Goal: Entertainment & Leisure: Consume media (video, audio)

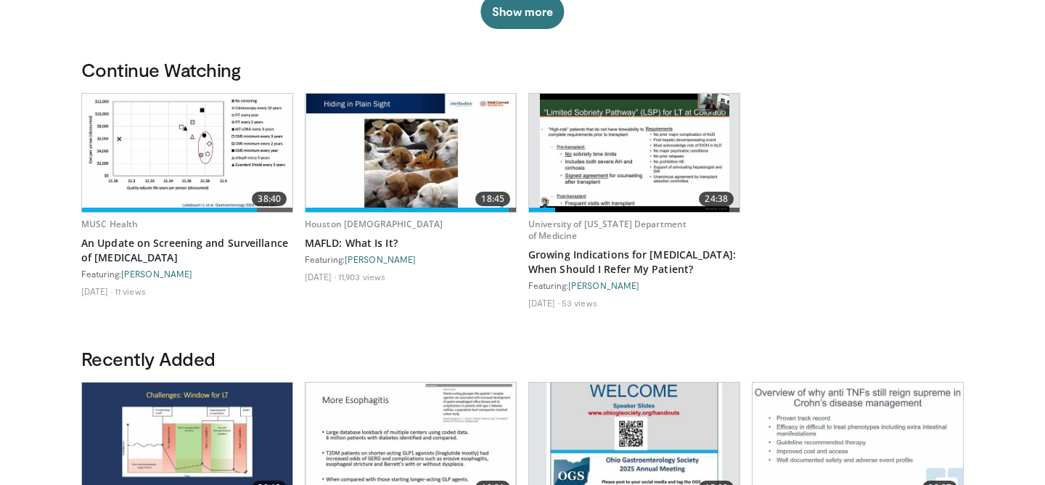
scroll to position [393, 0]
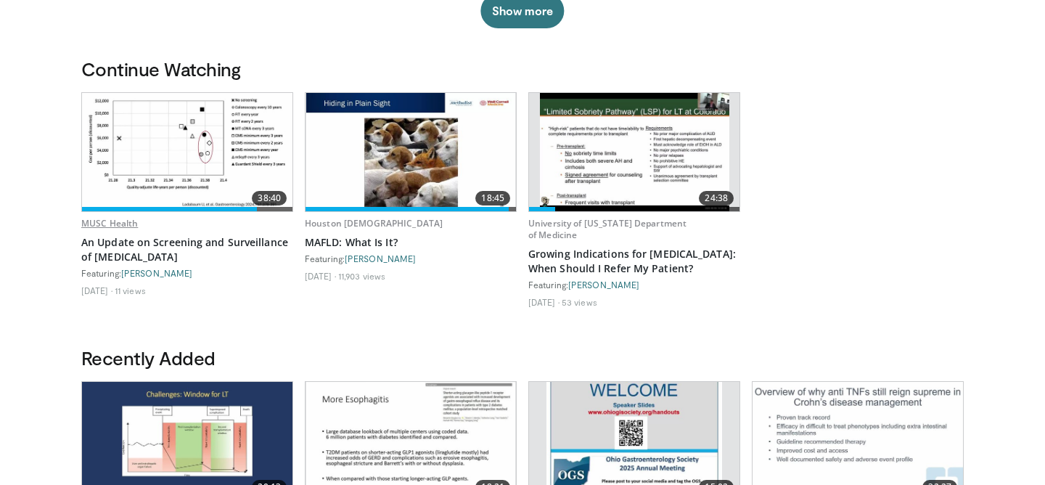
click at [111, 225] on link "MUSC Health" at bounding box center [109, 223] width 57 height 12
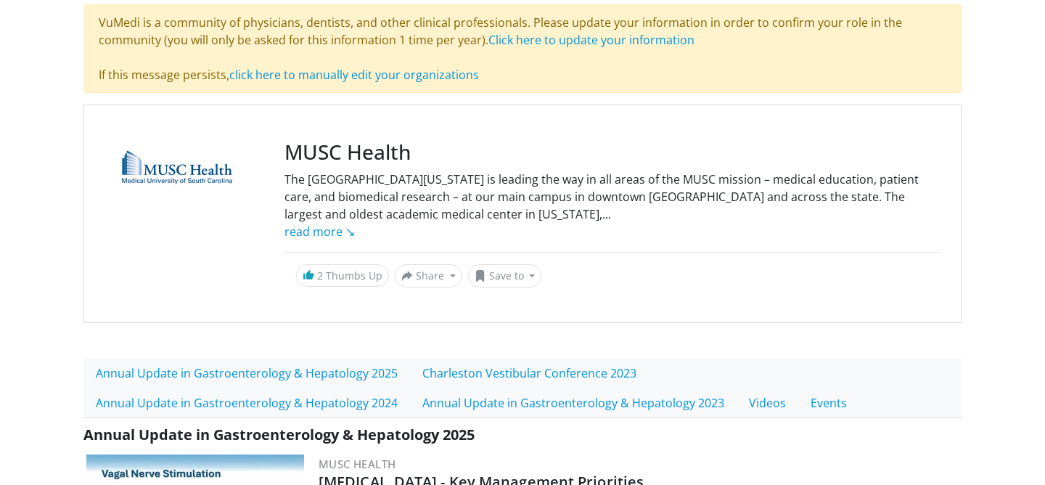
scroll to position [257, 0]
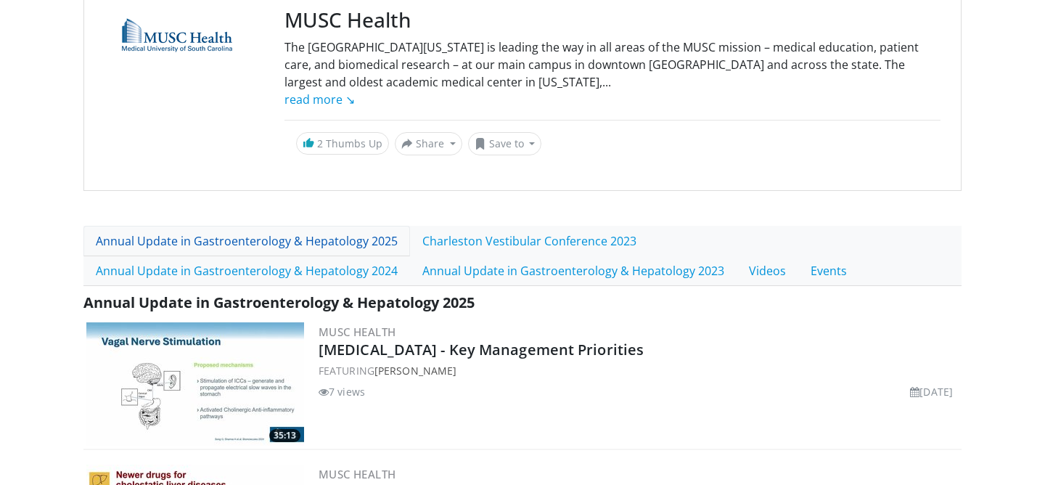
click at [265, 249] on link "Annual Update in Gastroenterology & Hepatology 2025" at bounding box center [246, 241] width 326 height 30
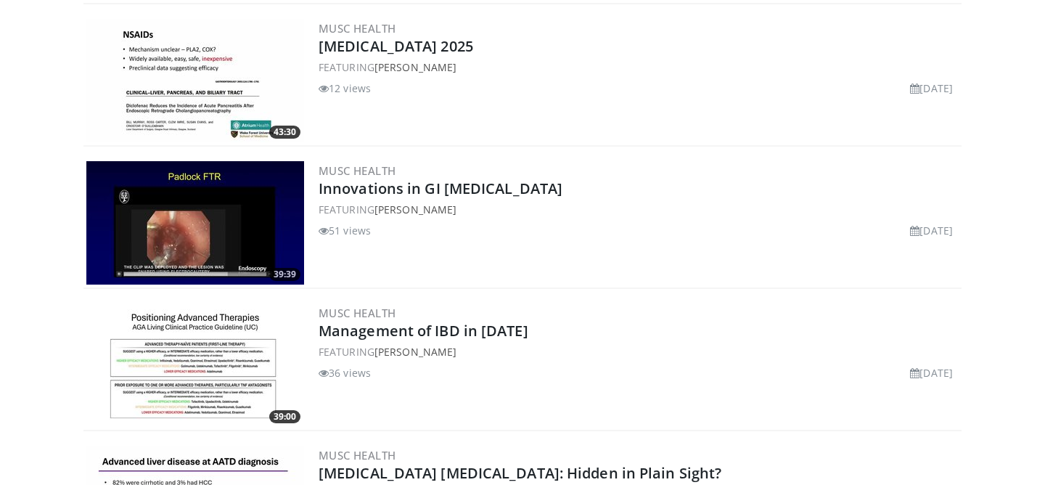
scroll to position [1209, 0]
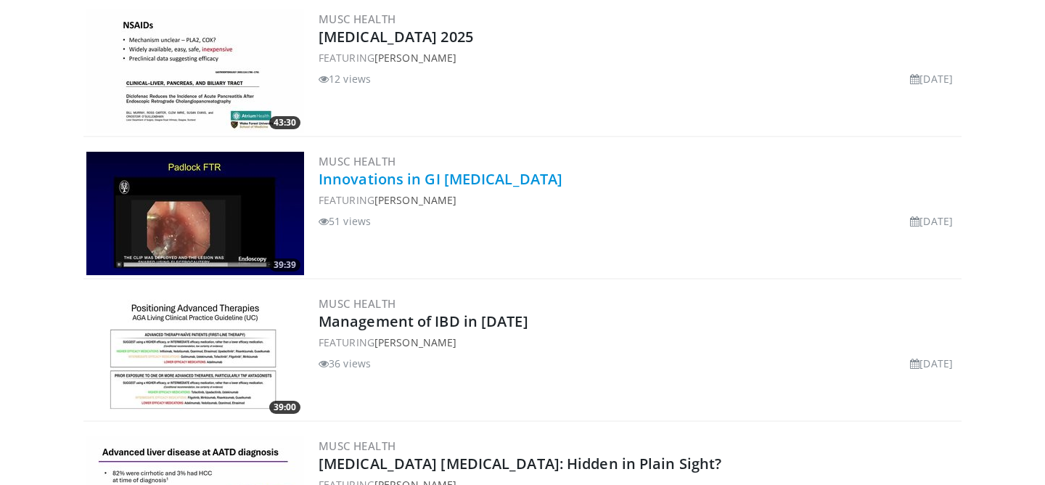
click at [431, 181] on link "Innovations in GI [MEDICAL_DATA]" at bounding box center [441, 179] width 244 height 20
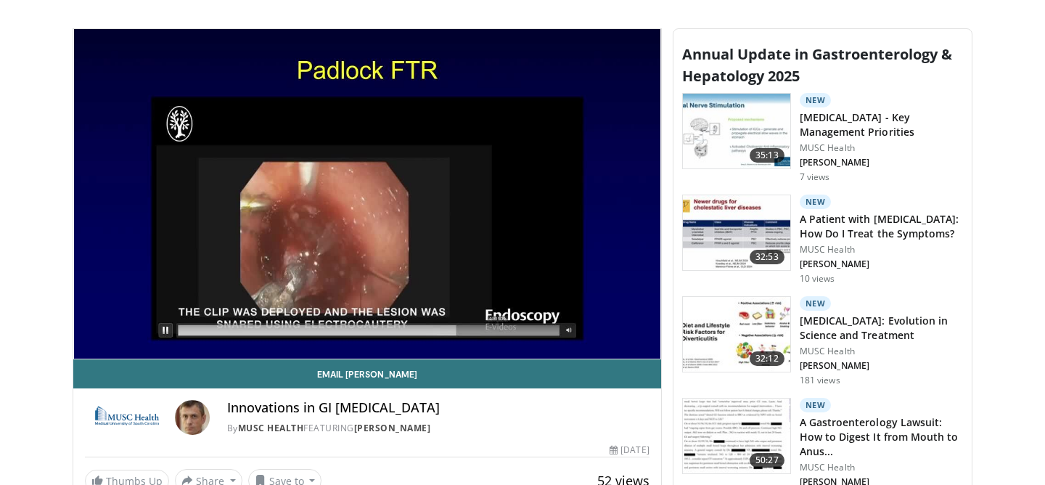
scroll to position [482, 0]
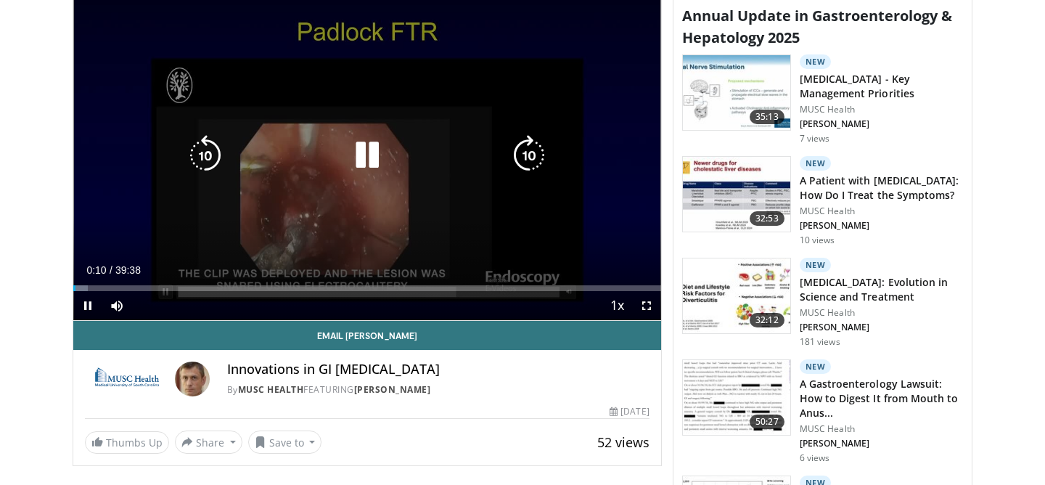
click at [546, 144] on icon "Video Player" at bounding box center [529, 155] width 41 height 41
click at [523, 156] on icon "Video Player" at bounding box center [529, 155] width 41 height 41
click at [205, 160] on icon "Video Player" at bounding box center [205, 155] width 41 height 41
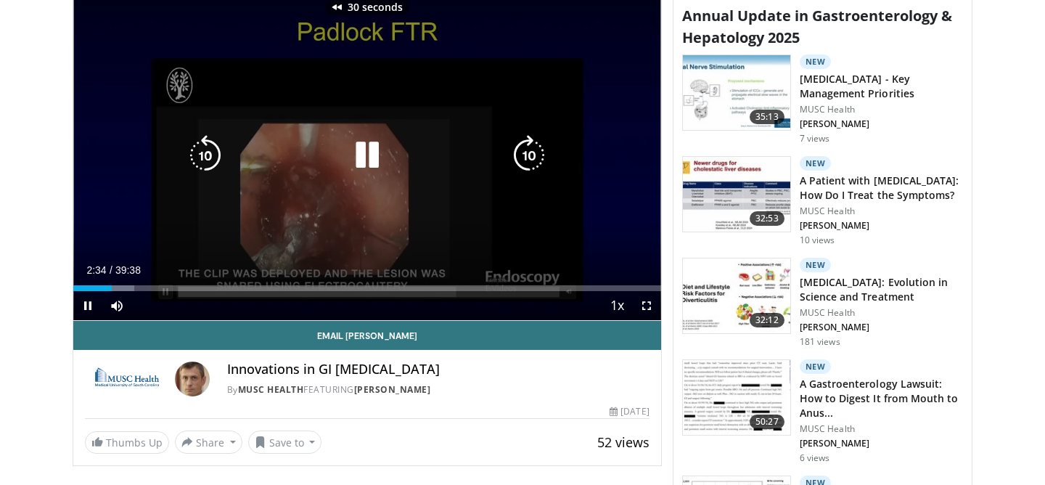
click at [205, 160] on icon "Video Player" at bounding box center [205, 155] width 41 height 41
click at [210, 150] on icon "Video Player" at bounding box center [205, 155] width 41 height 41
click at [367, 163] on icon "Video Player" at bounding box center [367, 155] width 41 height 41
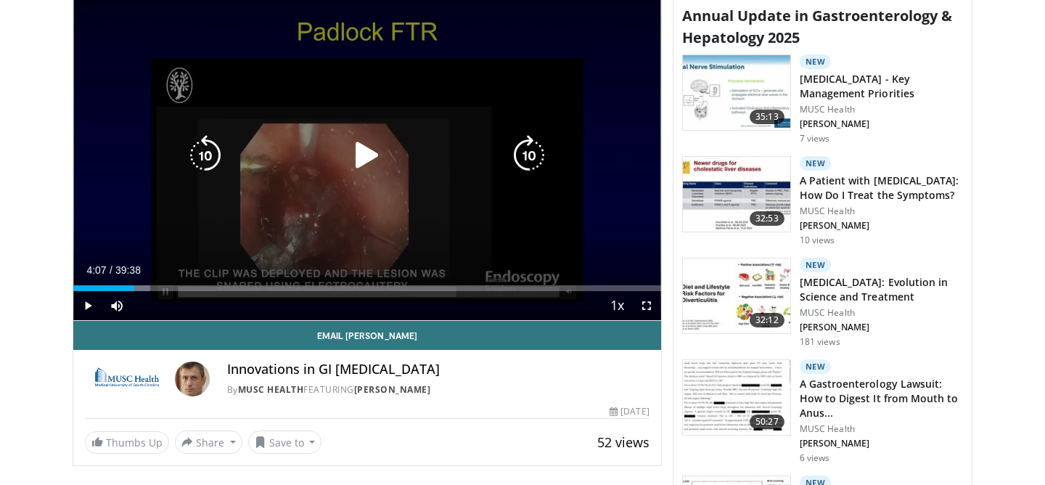
click at [353, 157] on icon "Video Player" at bounding box center [367, 155] width 41 height 41
click at [192, 148] on icon "Video Player" at bounding box center [205, 155] width 41 height 41
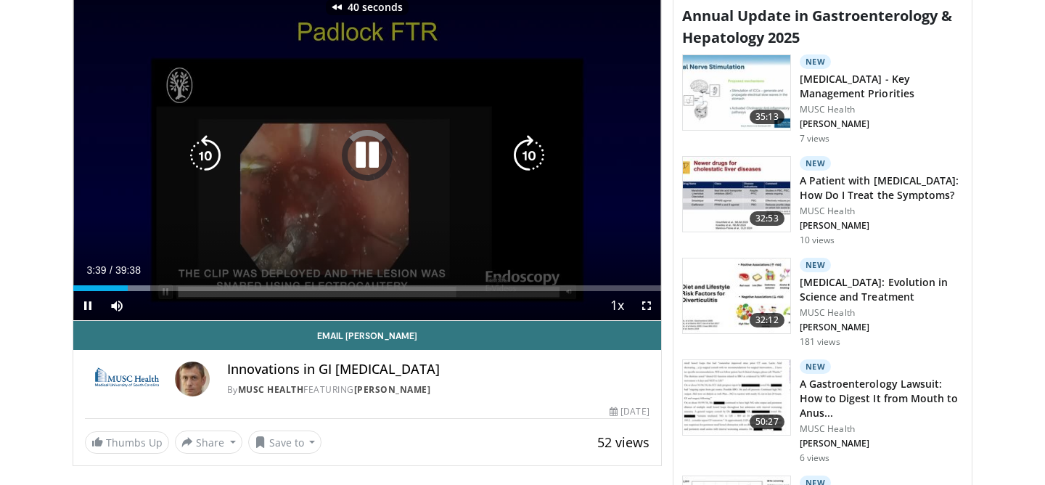
click at [192, 148] on icon "Video Player" at bounding box center [205, 155] width 41 height 41
click at [353, 158] on icon "Video Player" at bounding box center [367, 155] width 41 height 41
click at [362, 151] on icon "Video Player" at bounding box center [367, 155] width 41 height 41
click at [363, 156] on icon "Video Player" at bounding box center [367, 155] width 41 height 41
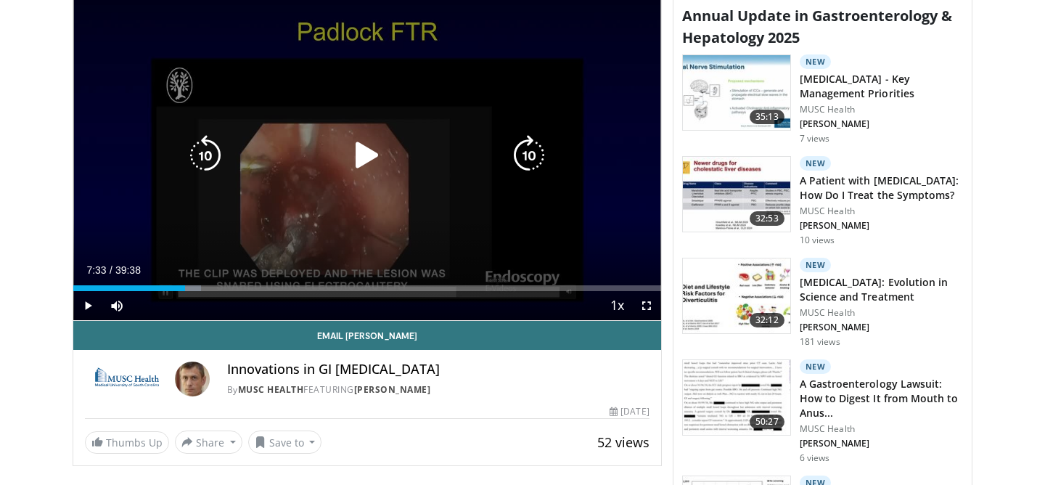
click at [364, 171] on icon "Video Player" at bounding box center [367, 155] width 41 height 41
click at [362, 160] on icon "Video Player" at bounding box center [367, 155] width 41 height 41
click at [366, 158] on icon "Video Player" at bounding box center [367, 155] width 41 height 41
click at [208, 145] on icon "Video Player" at bounding box center [205, 155] width 41 height 41
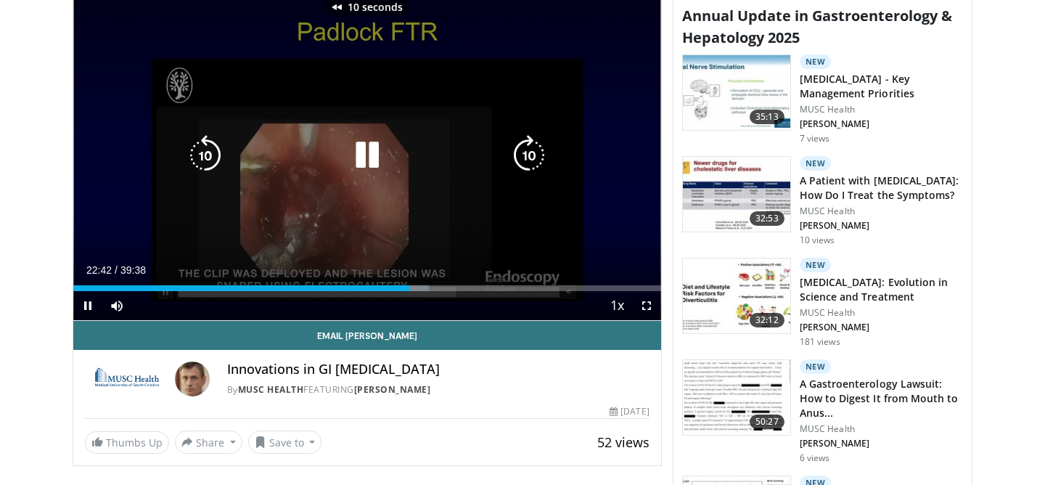
click at [208, 145] on icon "Video Player" at bounding box center [205, 155] width 41 height 41
click at [373, 141] on icon "Video Player" at bounding box center [367, 155] width 41 height 41
click at [366, 162] on icon "Video Player" at bounding box center [367, 155] width 41 height 41
click at [373, 156] on icon "Video Player" at bounding box center [367, 155] width 41 height 41
click at [371, 163] on icon "Video Player" at bounding box center [367, 155] width 41 height 41
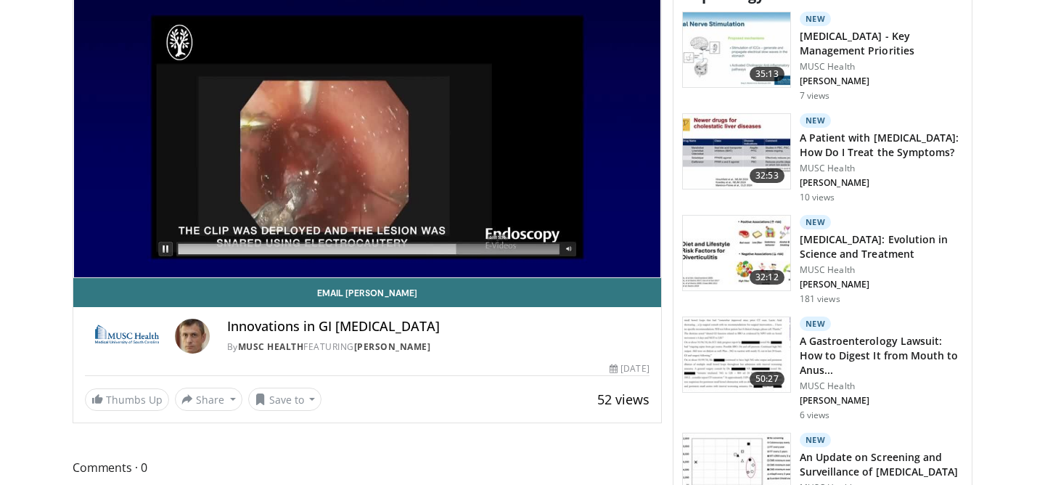
scroll to position [519, 0]
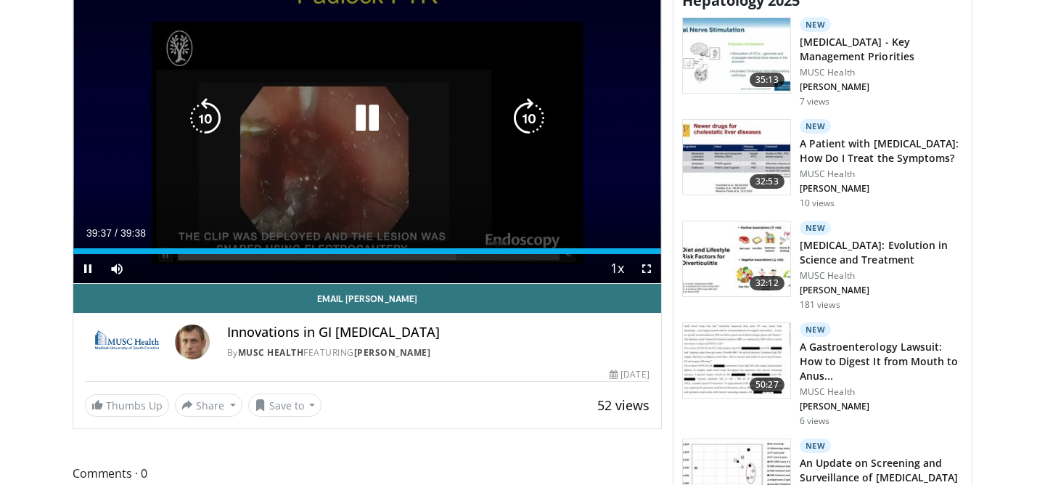
click at [377, 113] on icon "Video Player" at bounding box center [367, 118] width 41 height 41
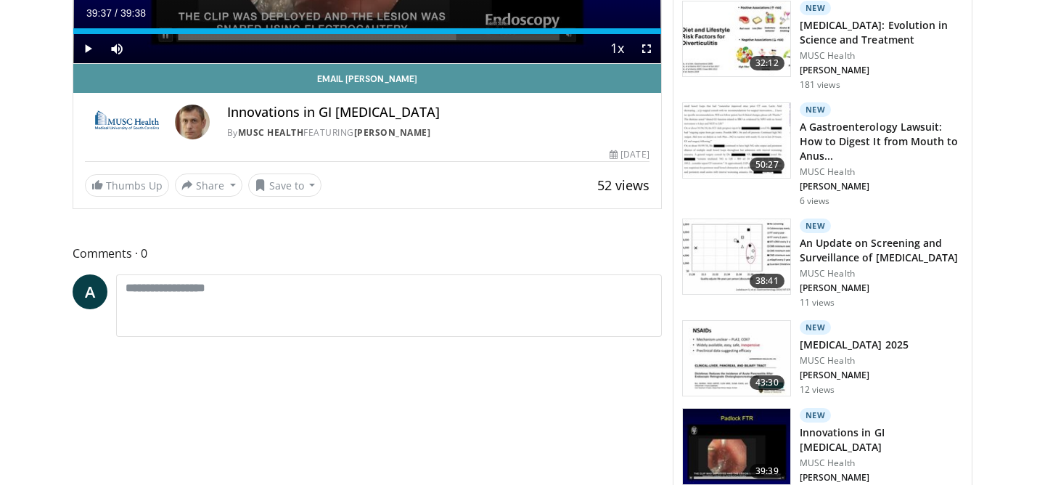
scroll to position [956, 0]
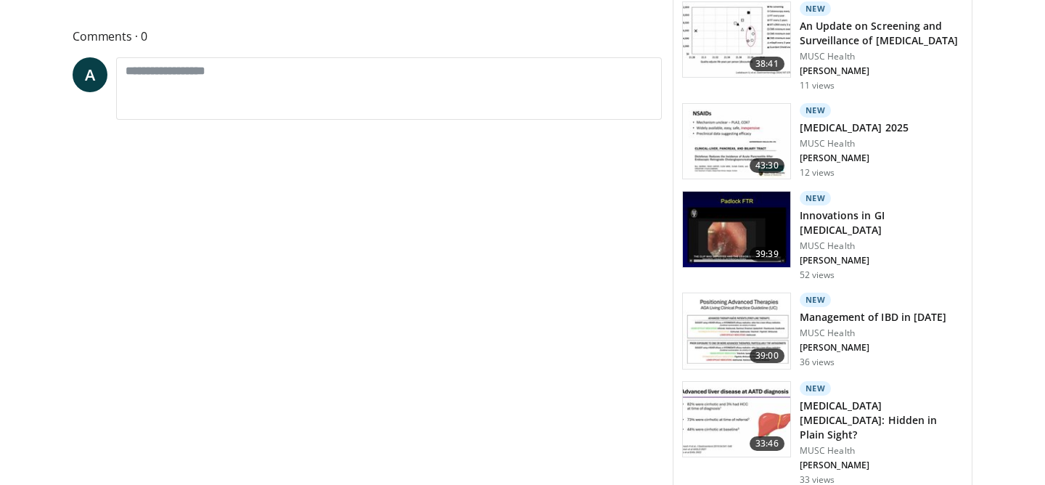
click at [821, 310] on h3 "Management of IBD in [DATE]" at bounding box center [873, 317] width 147 height 15
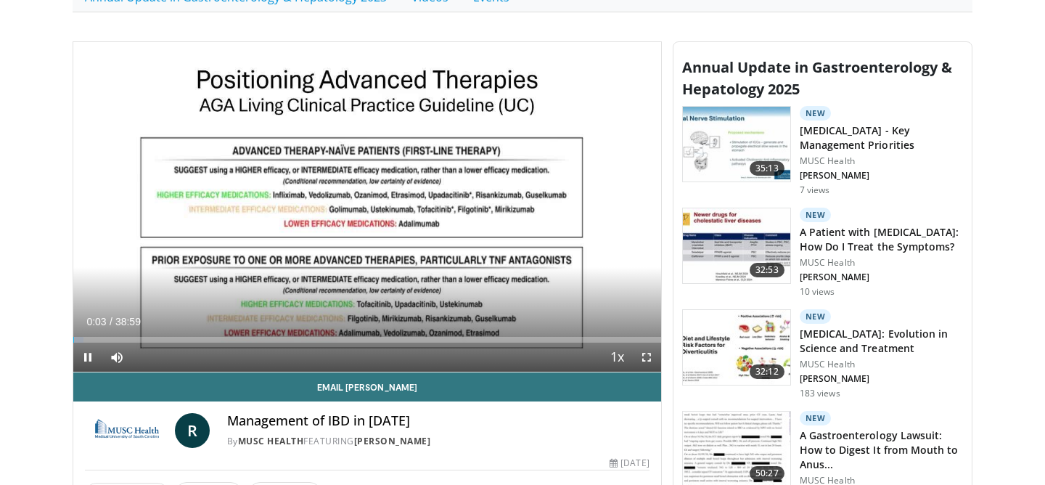
scroll to position [398, 0]
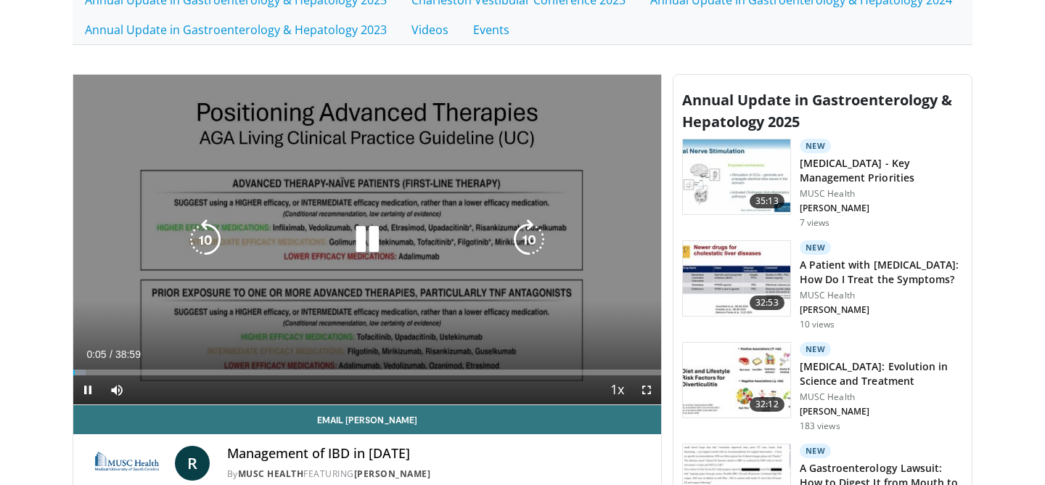
click at [524, 227] on icon "Video Player" at bounding box center [529, 239] width 41 height 41
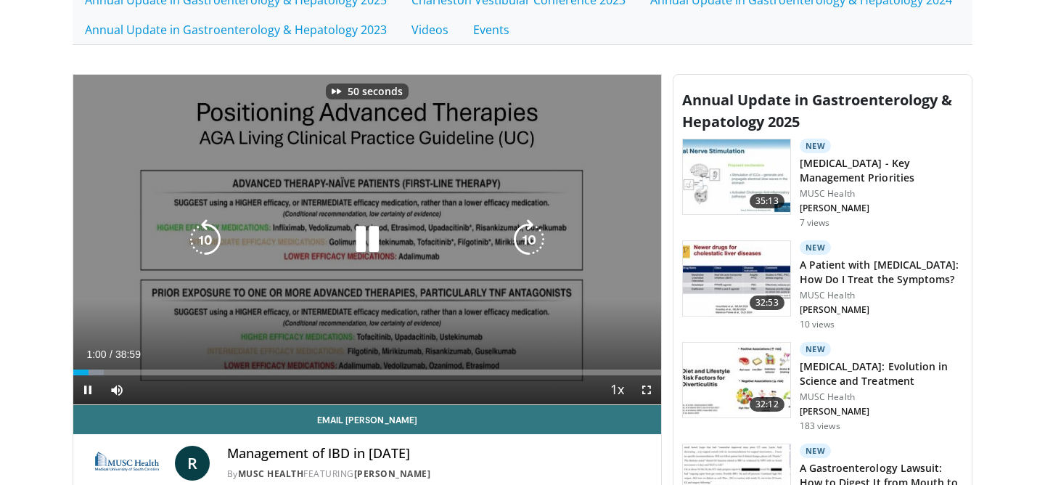
click at [524, 227] on icon "Video Player" at bounding box center [529, 239] width 41 height 41
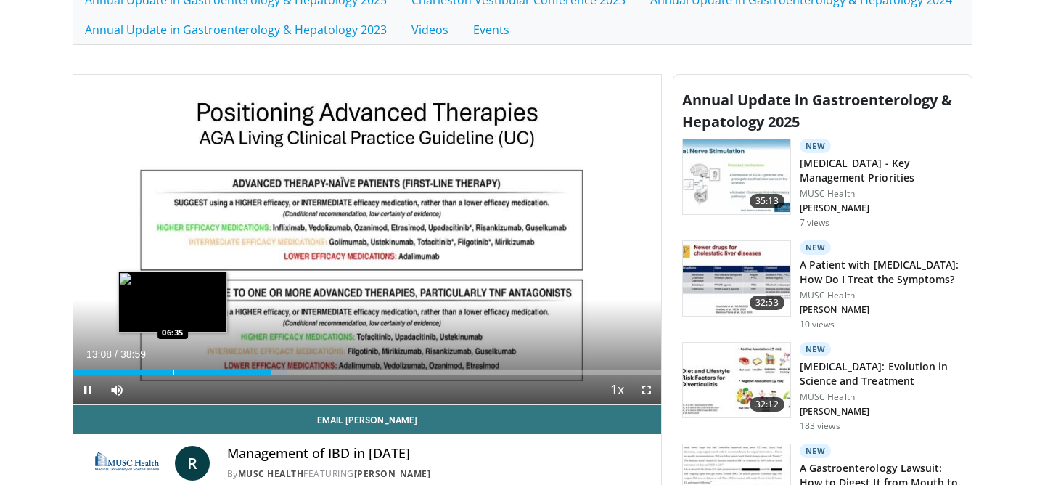
click at [173, 369] on div "Loaded : 36.34% 13:08 06:35" at bounding box center [367, 368] width 588 height 14
click at [169, 372] on div "Progress Bar" at bounding box center [169, 372] width 1 height 6
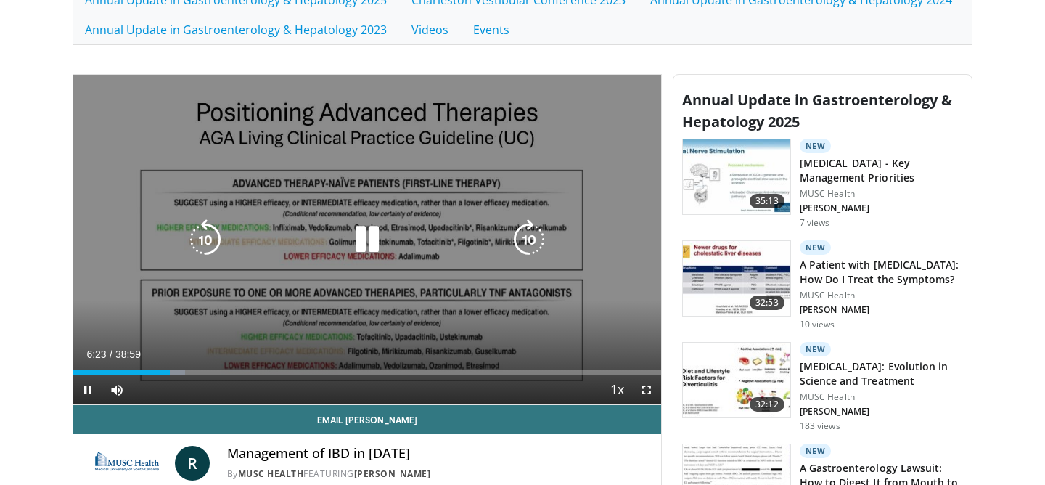
click at [369, 250] on icon "Video Player" at bounding box center [367, 239] width 41 height 41
